Goal: Transaction & Acquisition: Subscribe to service/newsletter

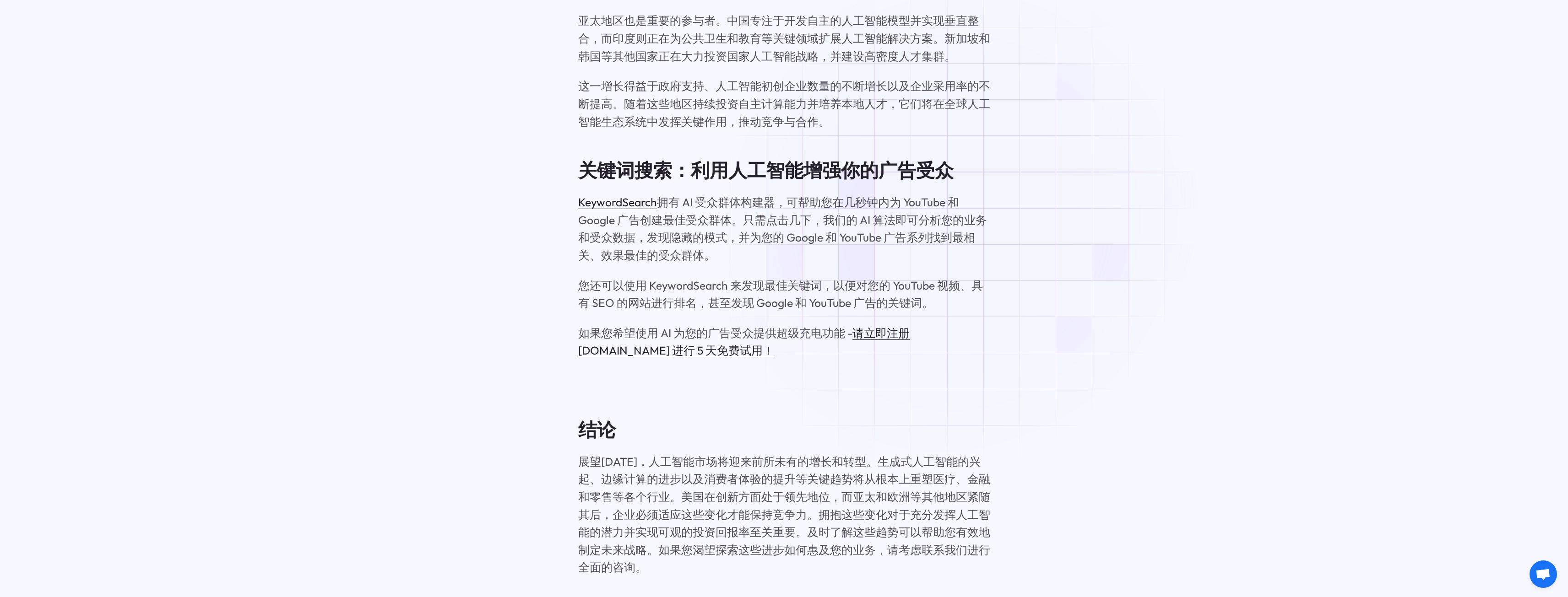
scroll to position [6452, 0]
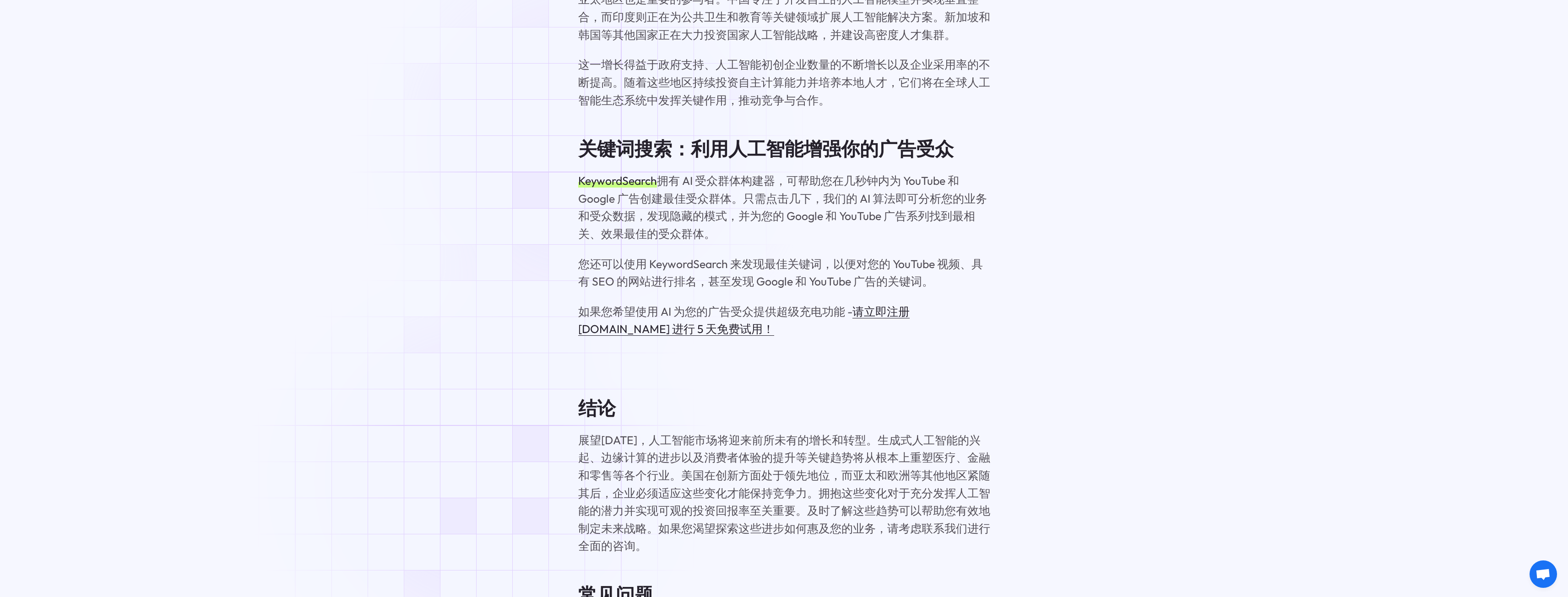
click at [585, 174] on font "KeywordSearch" at bounding box center [617, 181] width 79 height 14
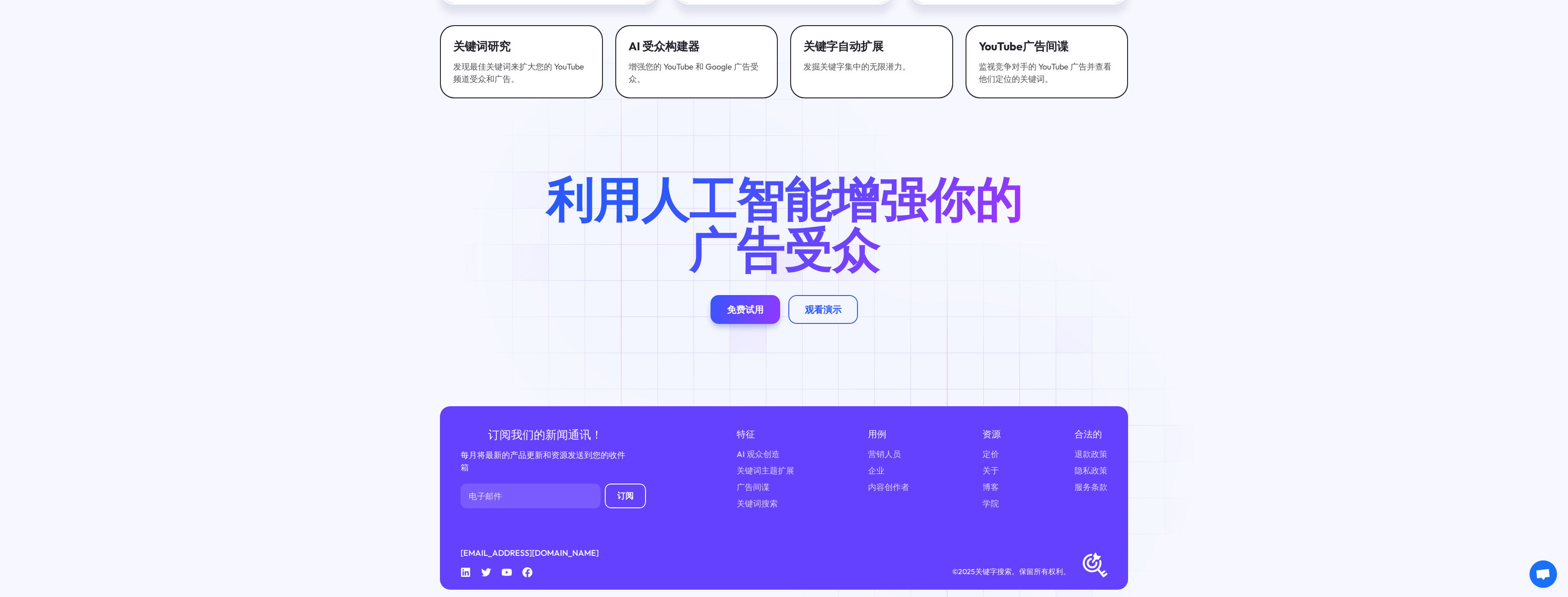
scroll to position [3287, 0]
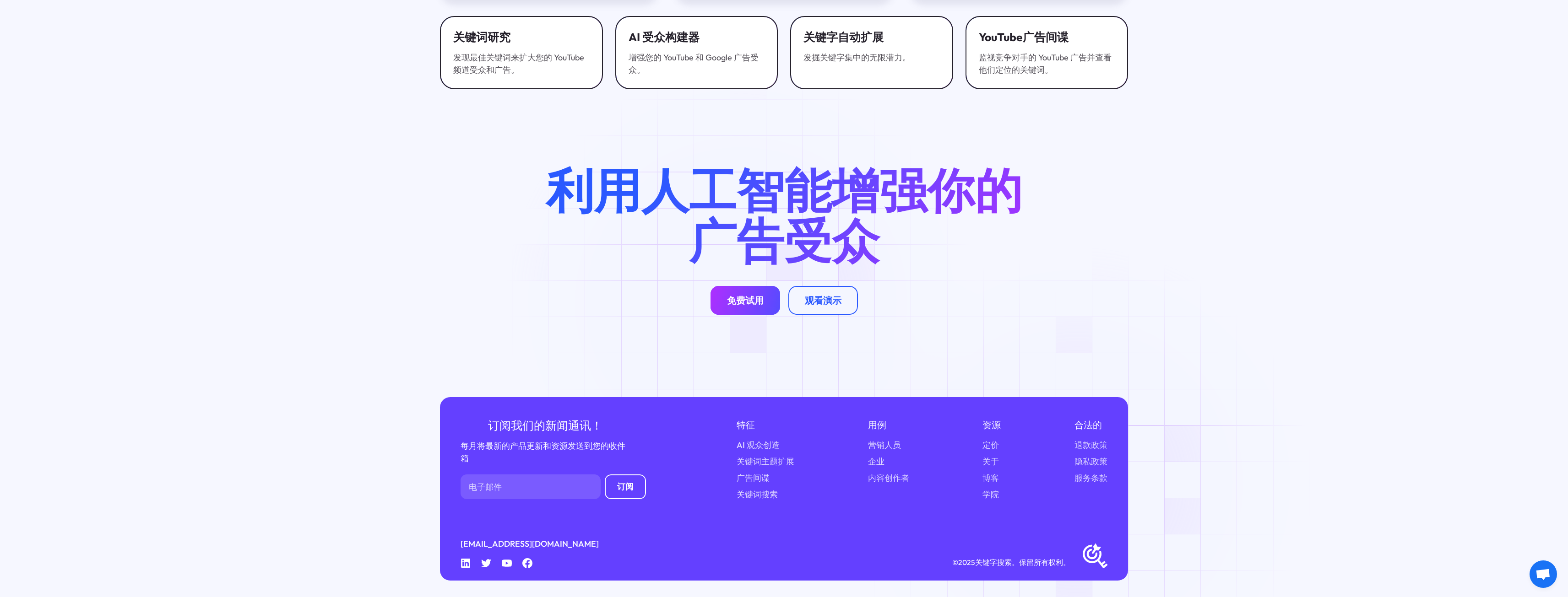
click at [745, 301] on font "免费试用" at bounding box center [745, 300] width 37 height 11
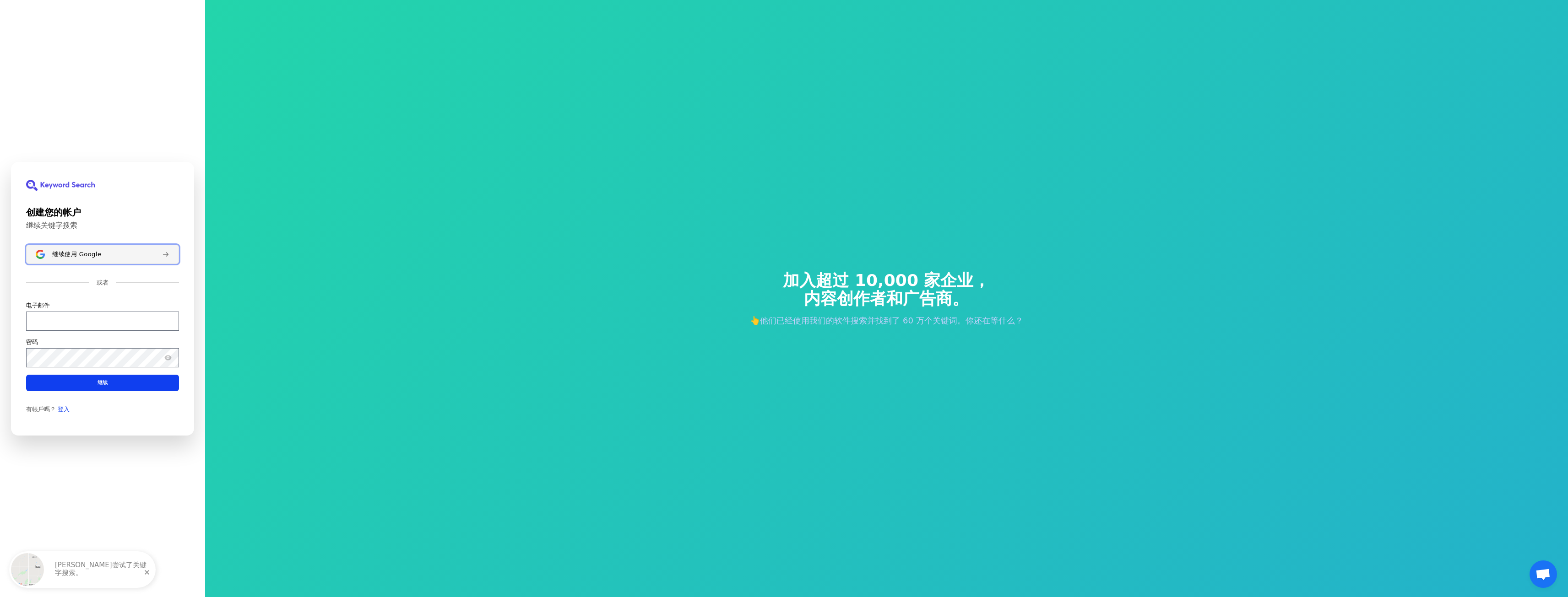
click at [116, 256] on div "继续使用 Google" at bounding box center [104, 253] width 103 height 7
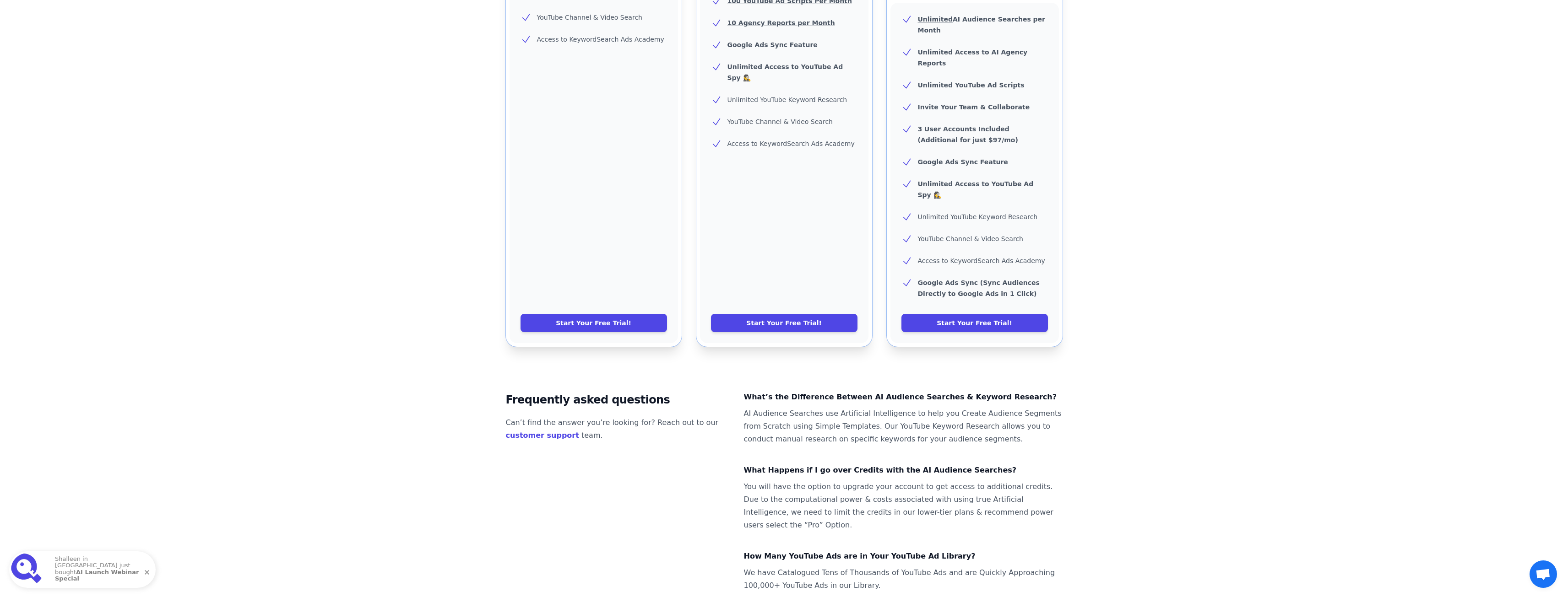
scroll to position [365, 0]
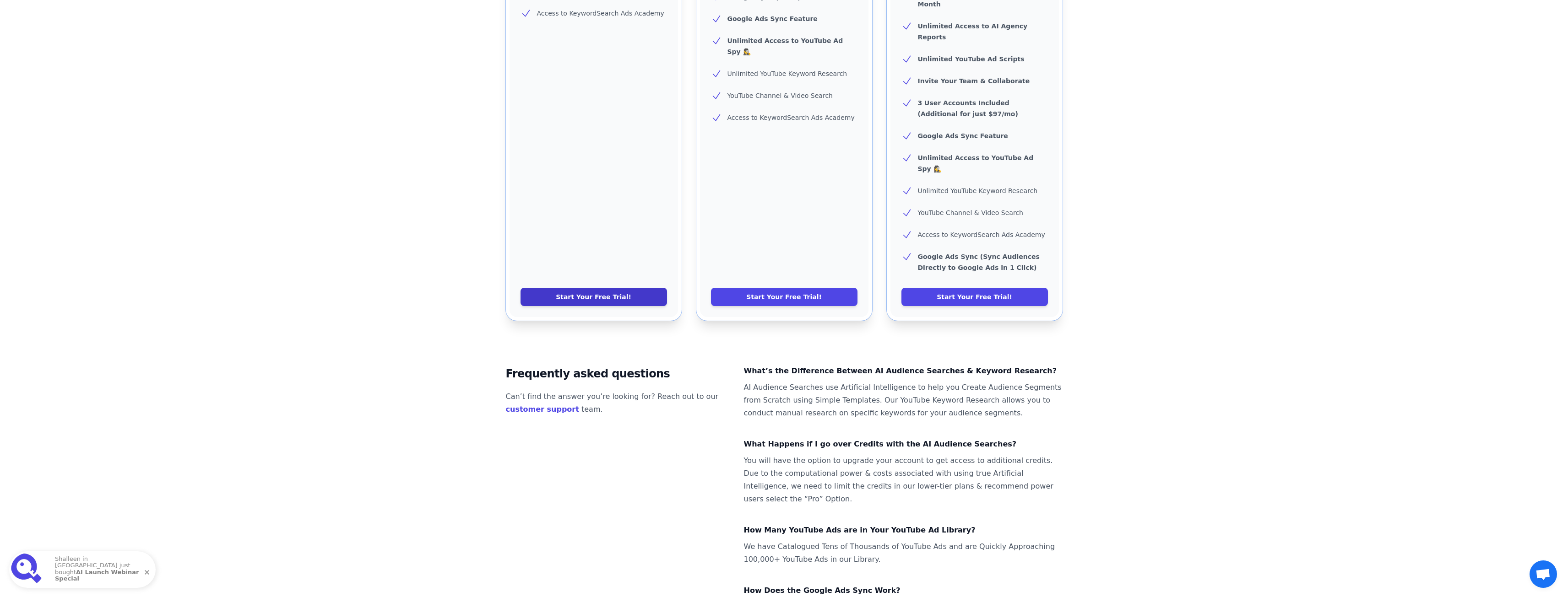
click at [640, 288] on link "Start Your Free Trial!" at bounding box center [594, 297] width 147 height 18
